Goal: Task Accomplishment & Management: Use online tool/utility

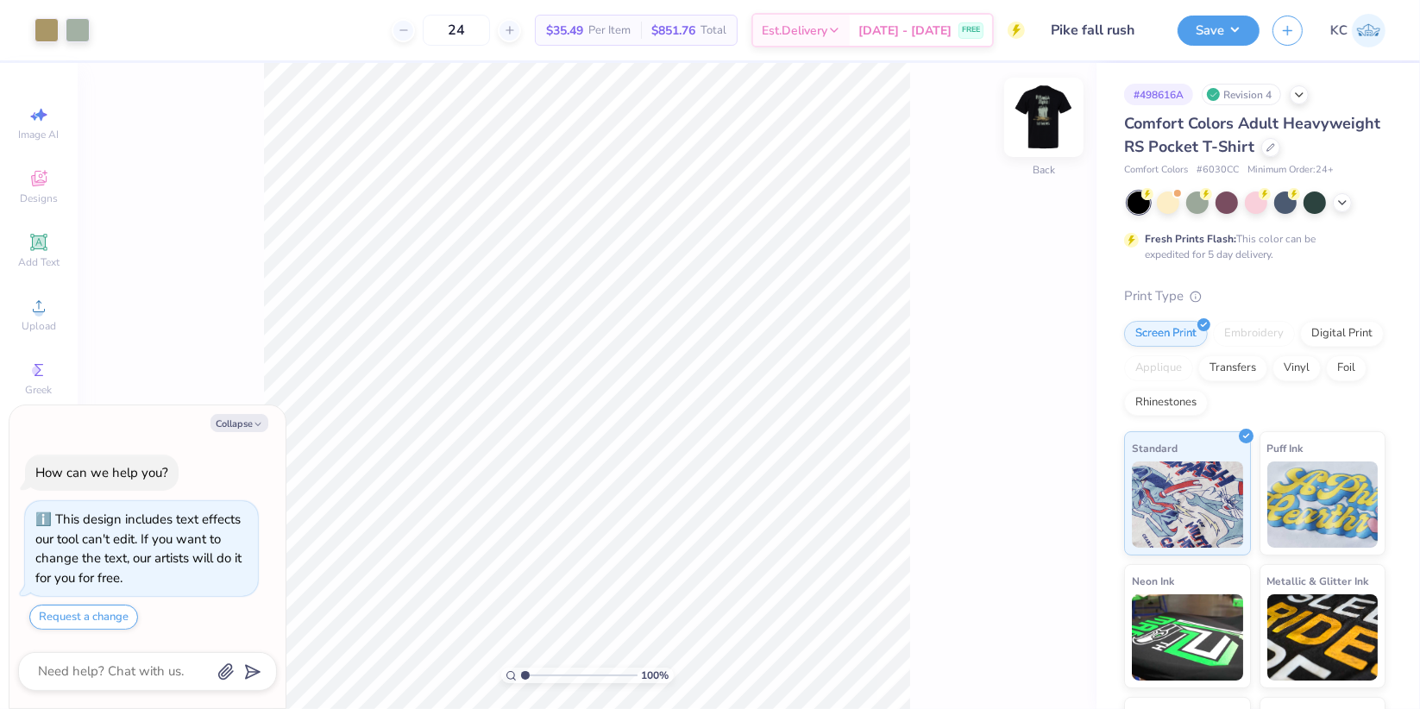
click at [1051, 127] on img at bounding box center [1043, 117] width 69 height 69
type textarea "x"
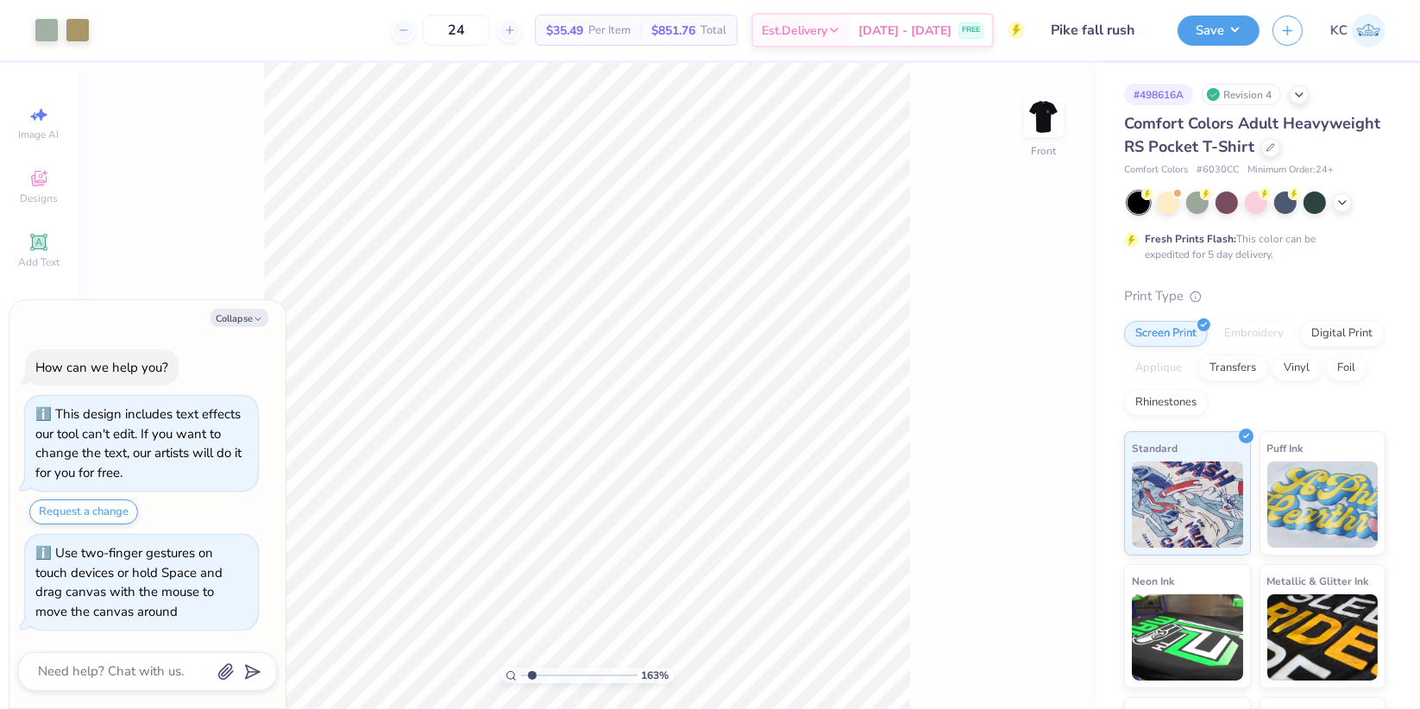
type input "1.63498204115677"
type textarea "x"
type input "1.63498204115677"
type textarea "x"
type input "1.63498204115677"
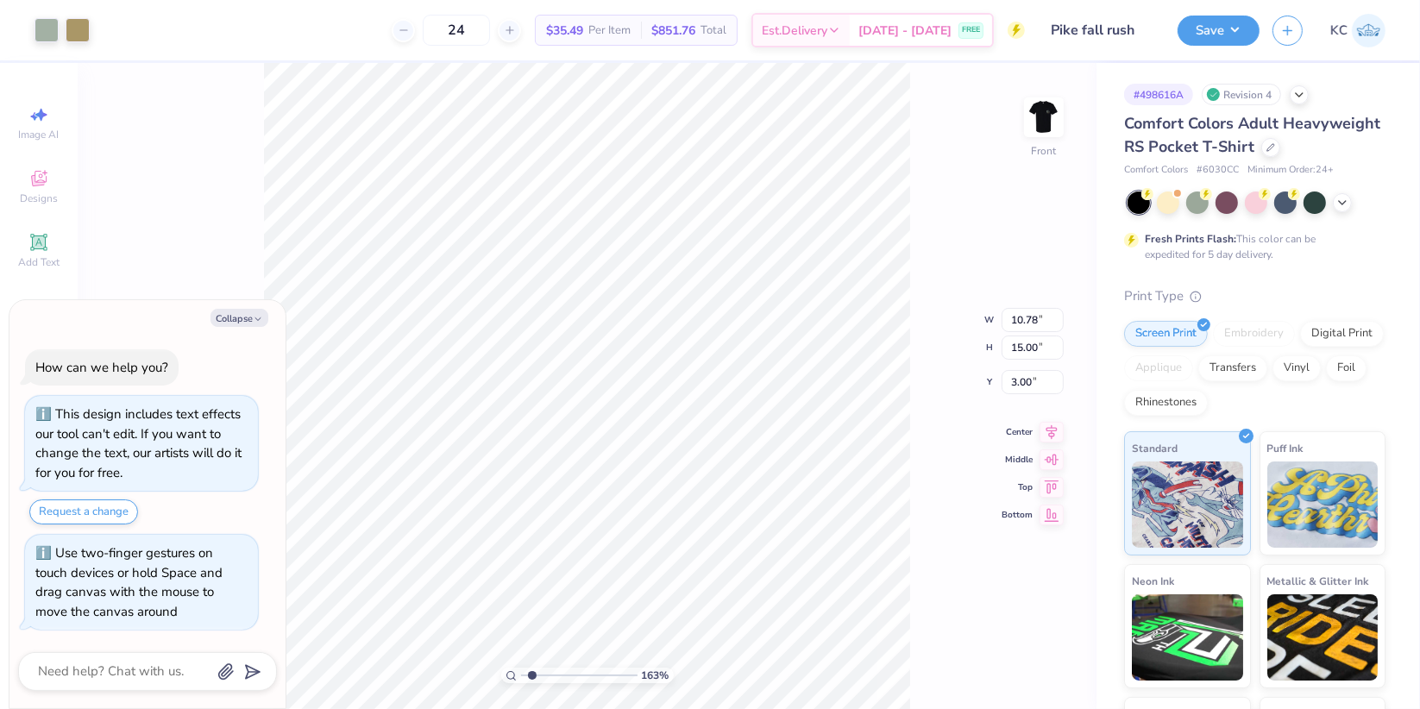
type textarea "x"
type input "1.63498204115677"
type textarea "x"
type input "1.63498204115677"
type textarea "x"
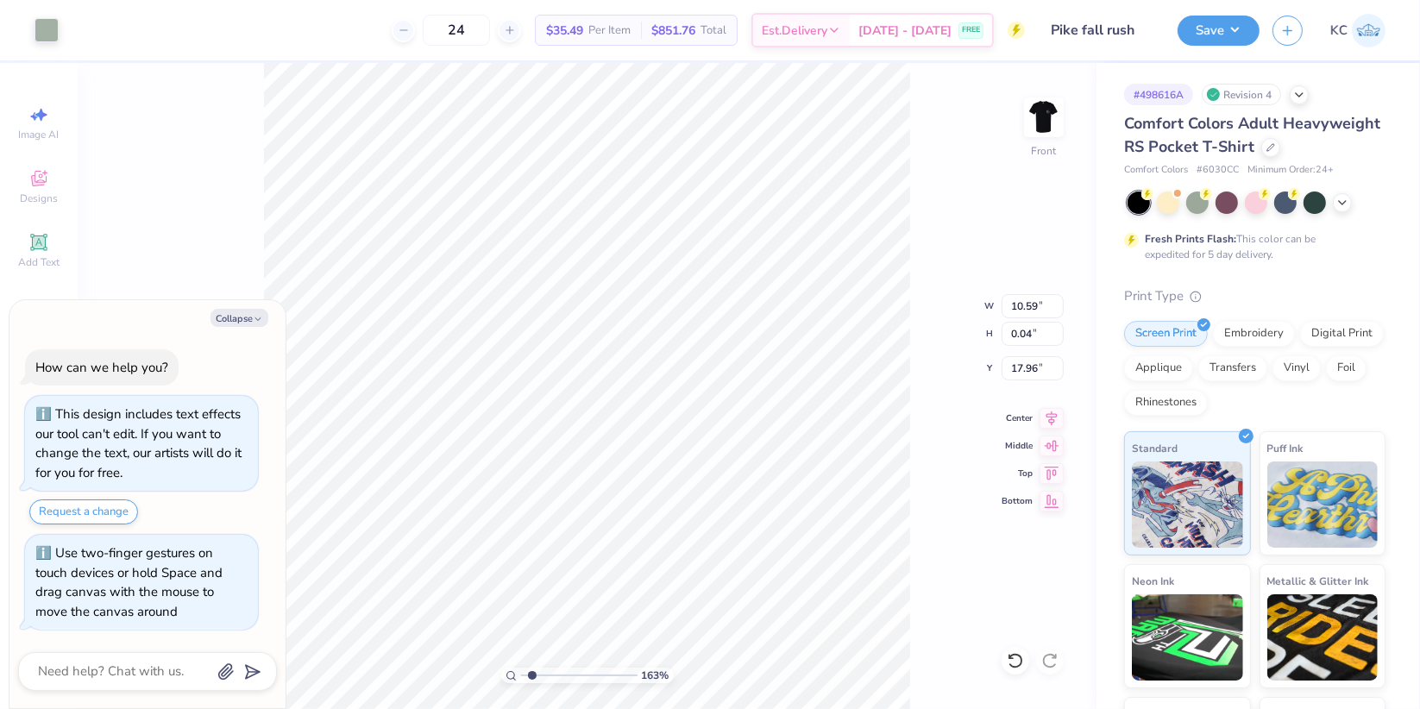
type input "1.63498204115677"
type input "10.59"
type input "0.04"
type input "17.96"
type textarea "x"
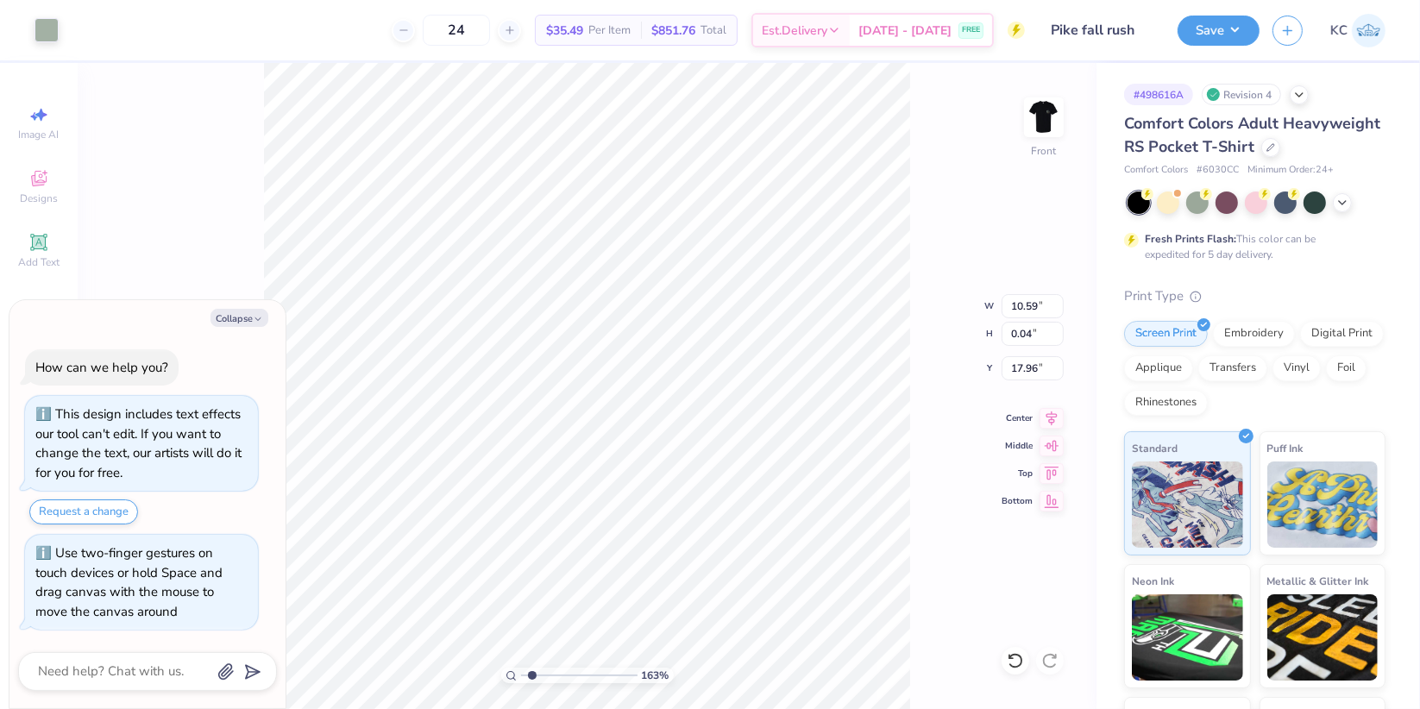
type input "1.63498204115677"
type textarea "x"
type input "1.63498204115677"
type textarea "x"
type input "1.63498204115677"
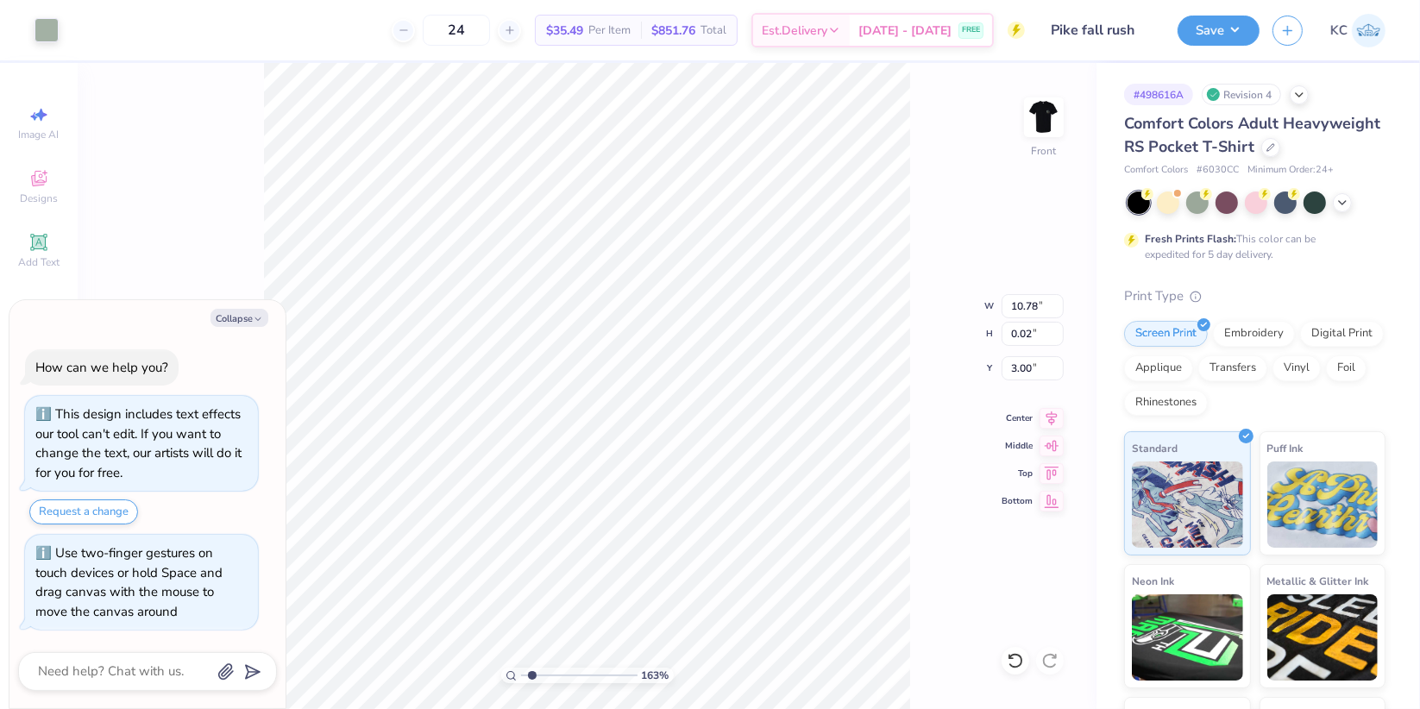
type textarea "x"
type input "1"
click at [1216, 37] on button "Save" at bounding box center [1218, 28] width 82 height 30
type textarea "x"
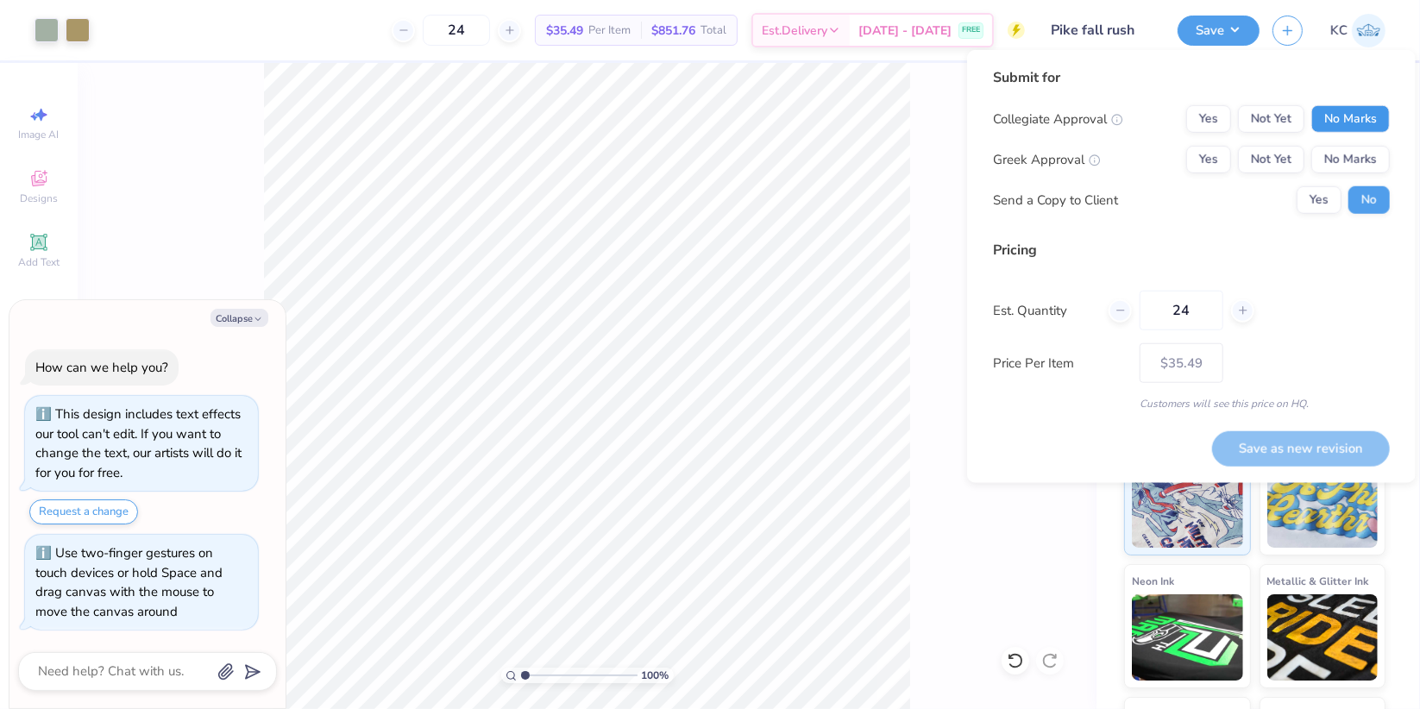
click at [1351, 113] on button "No Marks" at bounding box center [1350, 119] width 78 height 28
click at [1220, 166] on button "Yes" at bounding box center [1208, 160] width 45 height 28
click at [1287, 449] on button "Save as new revision" at bounding box center [1301, 447] width 178 height 35
type input "$35.49"
type textarea "x"
